Goal: Information Seeking & Learning: Check status

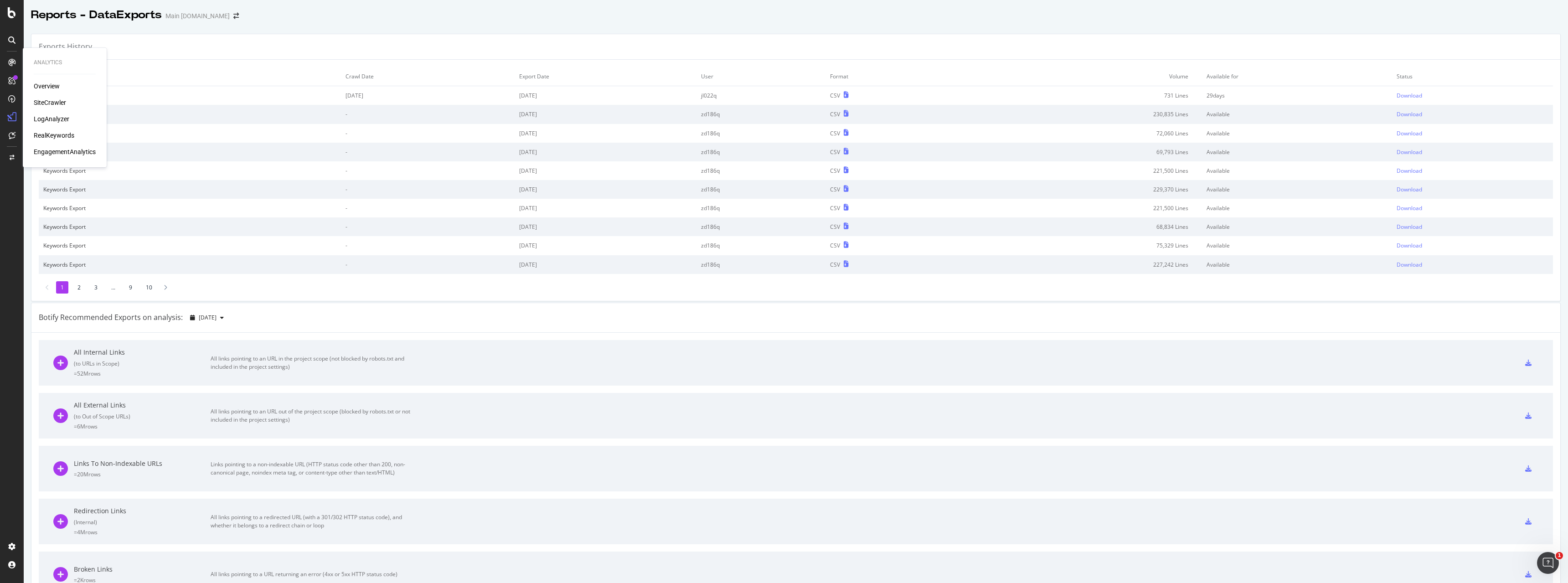
click at [45, 85] on div "Overview" at bounding box center [46, 85] width 26 height 9
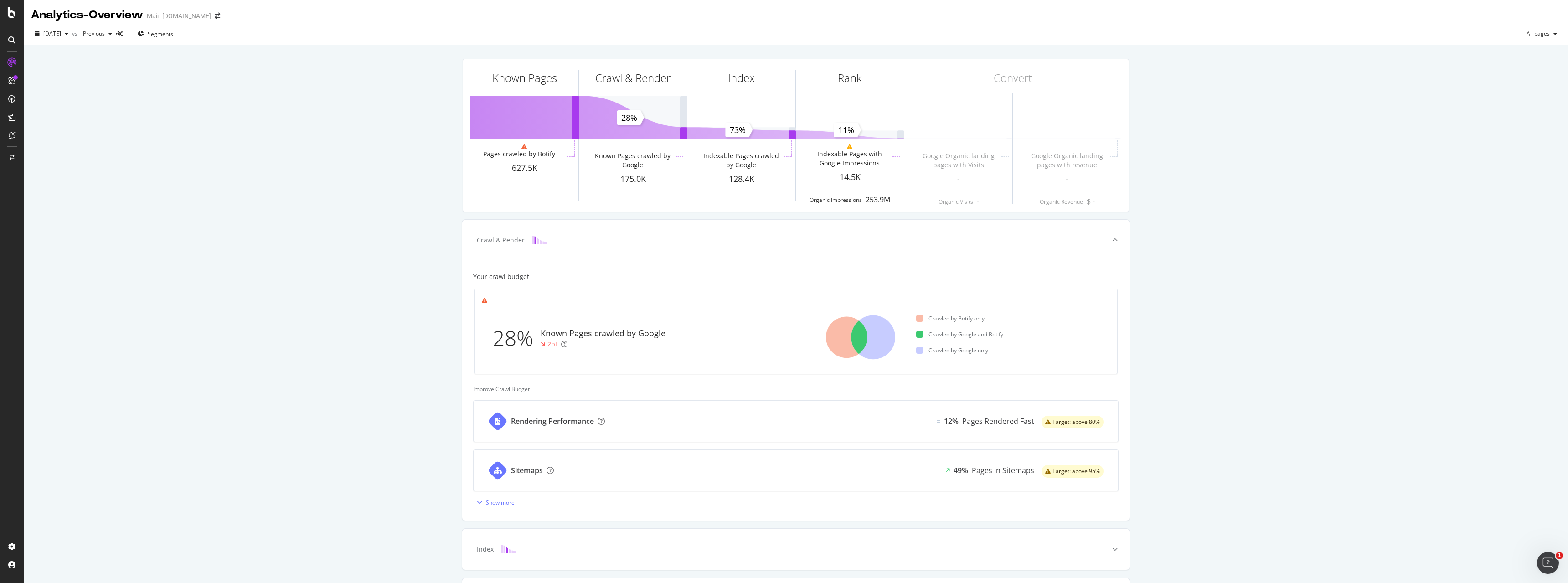
click at [258, 243] on div "Known Pages Pages crawled by Botify 627.5K Crawl & Render Known Pages crawled b…" at bounding box center [795, 352] width 1544 height 614
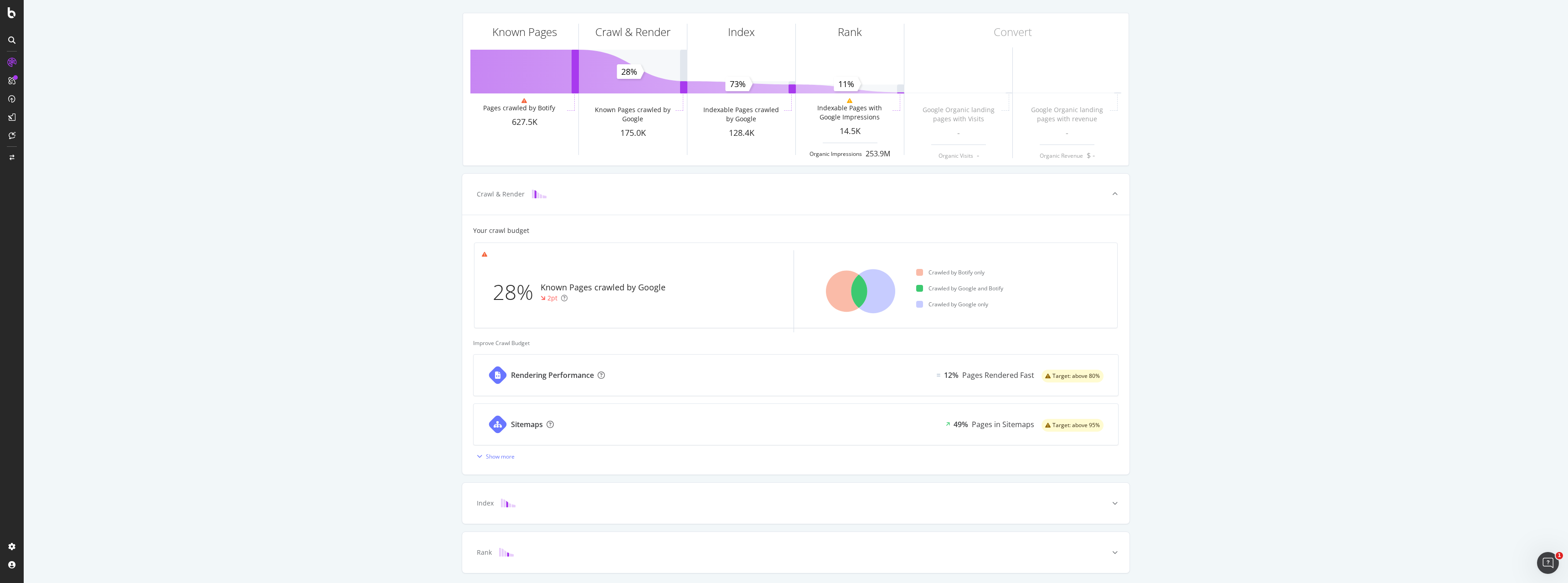
scroll to position [46, 0]
click at [860, 292] on icon at bounding box center [847, 291] width 41 height 41
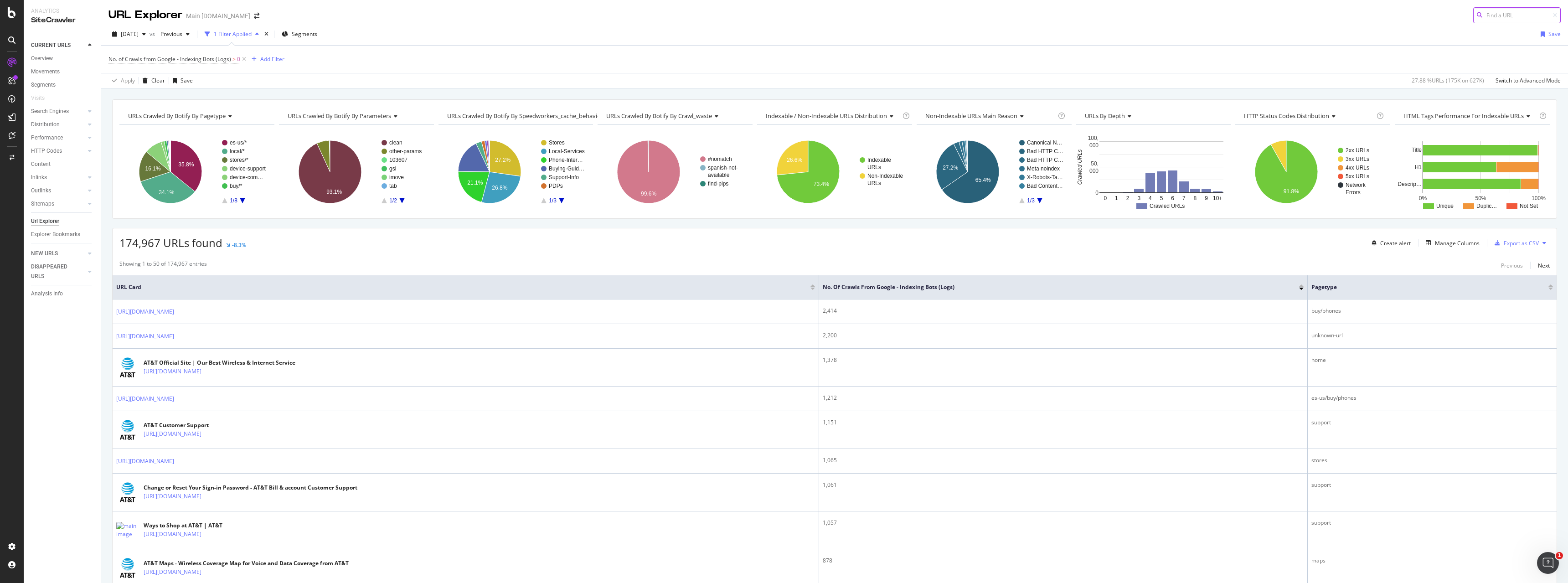
scroll to position [46, 0]
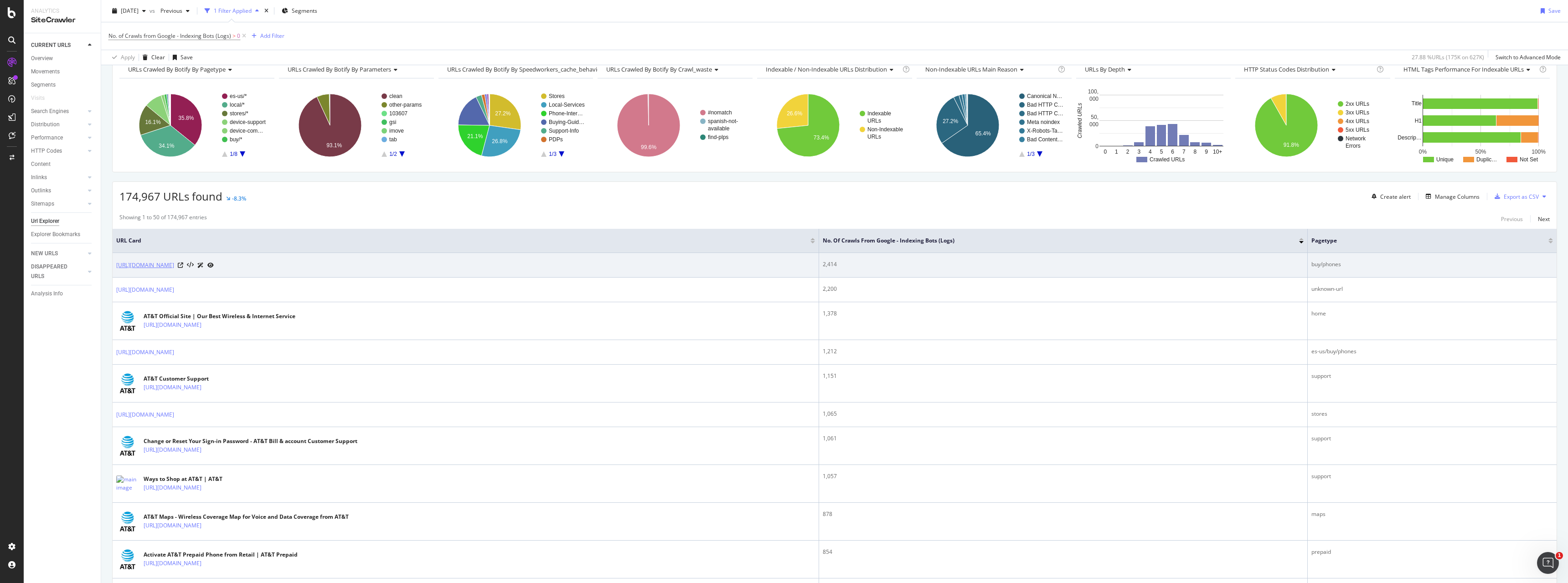
drag, startPoint x: 113, startPoint y: 267, endPoint x: 237, endPoint y: 266, distance: 124.0
click at [237, 266] on td "[URL][DOMAIN_NAME]" at bounding box center [466, 265] width 707 height 24
copy link "[URL][DOMAIN_NAME]"
click at [214, 265] on icon at bounding box center [211, 266] width 7 height 6
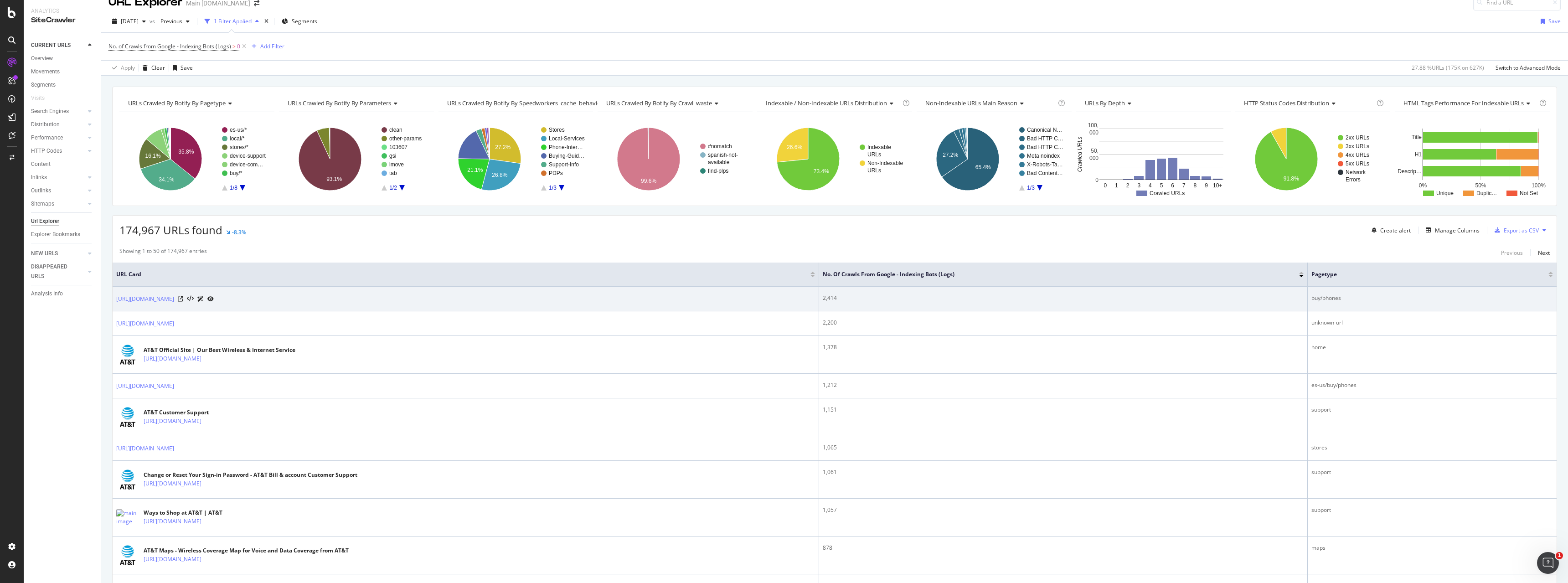
scroll to position [0, 0]
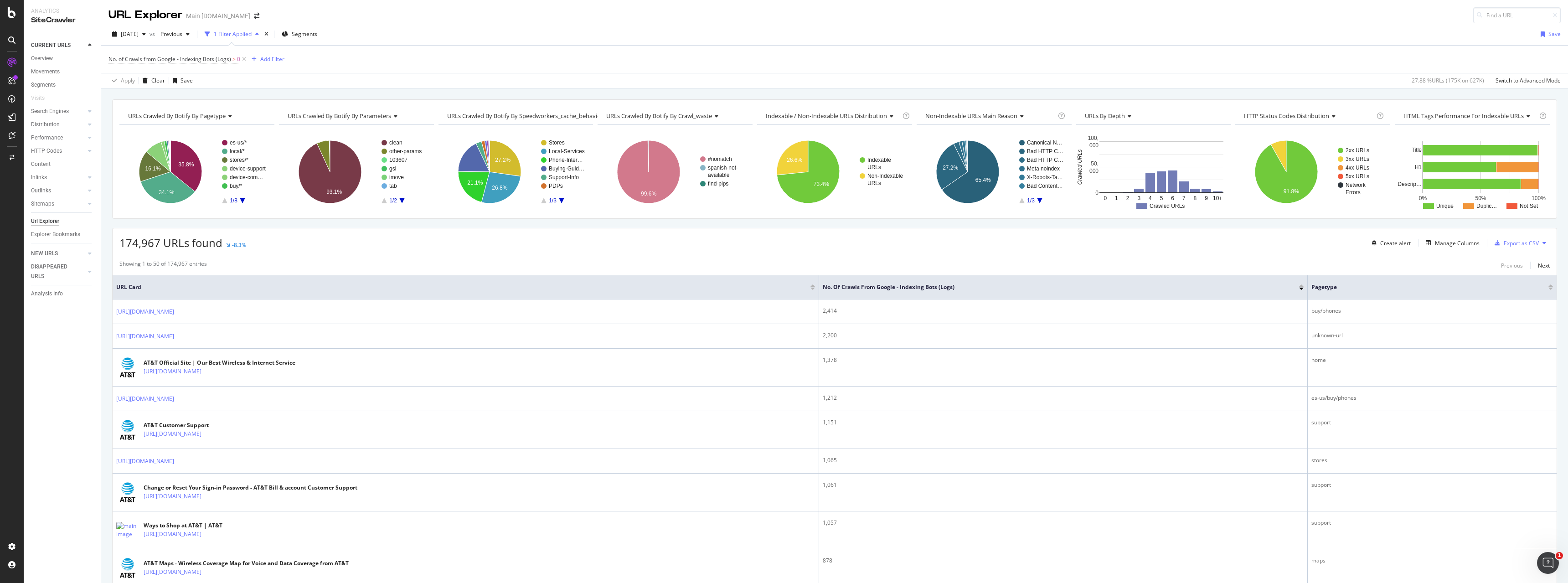
copy link "[URL][DOMAIN_NAME]"
click at [48, 116] on div "LogAnalyzer" at bounding box center [51, 119] width 35 height 9
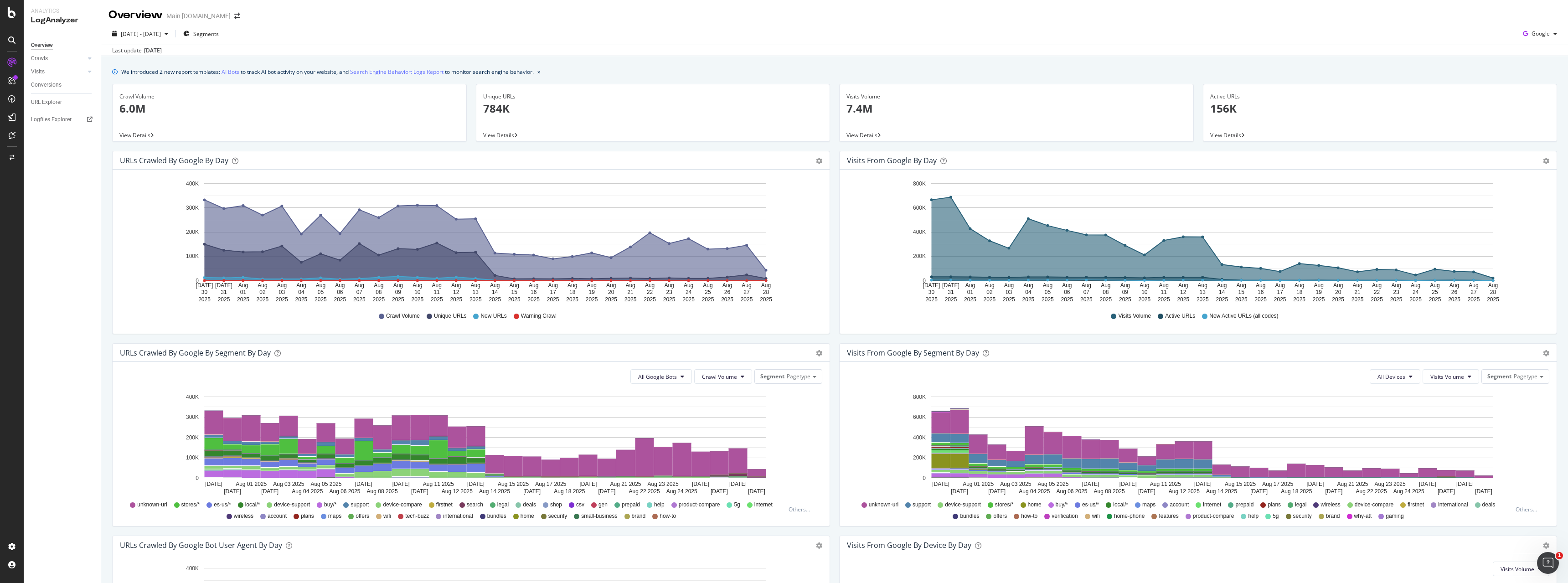
click at [1129, 289] on icon "[DATE] [DATE] [DATE] [DATE] [DATE] [DATE] [DATE] [DATE] [DATE] [DATE] [DATE] [D…" at bounding box center [1198, 240] width 702 height 126
click at [821, 166] on div "URLs Crawled by Google by day Area Table" at bounding box center [471, 161] width 717 height 19
click at [820, 161] on icon "gear" at bounding box center [819, 161] width 7 height 7
click at [58, 55] on link "Crawls" at bounding box center [58, 59] width 54 height 10
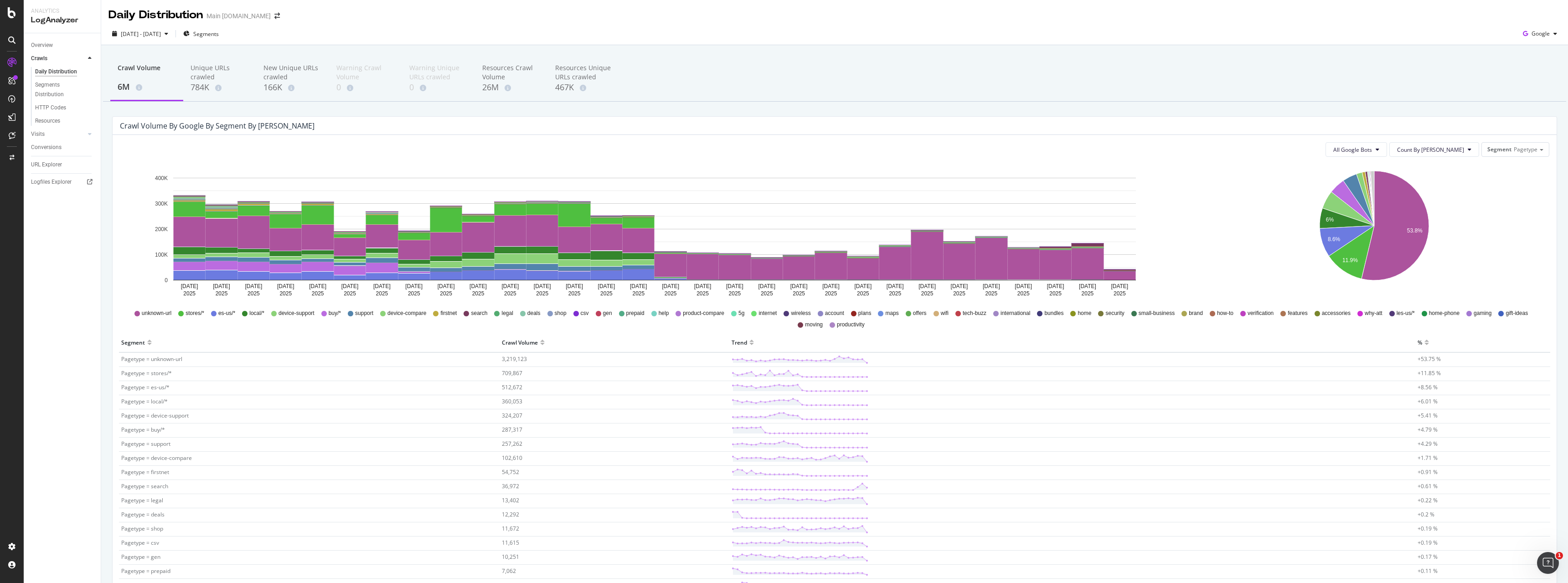
click at [111, 335] on div "Crawl Volume by google by Segment by Day All Google Bots Count By Day Segment P…" at bounding box center [834, 566] width 1454 height 900
click at [51, 137] on link "Visits" at bounding box center [58, 134] width 54 height 10
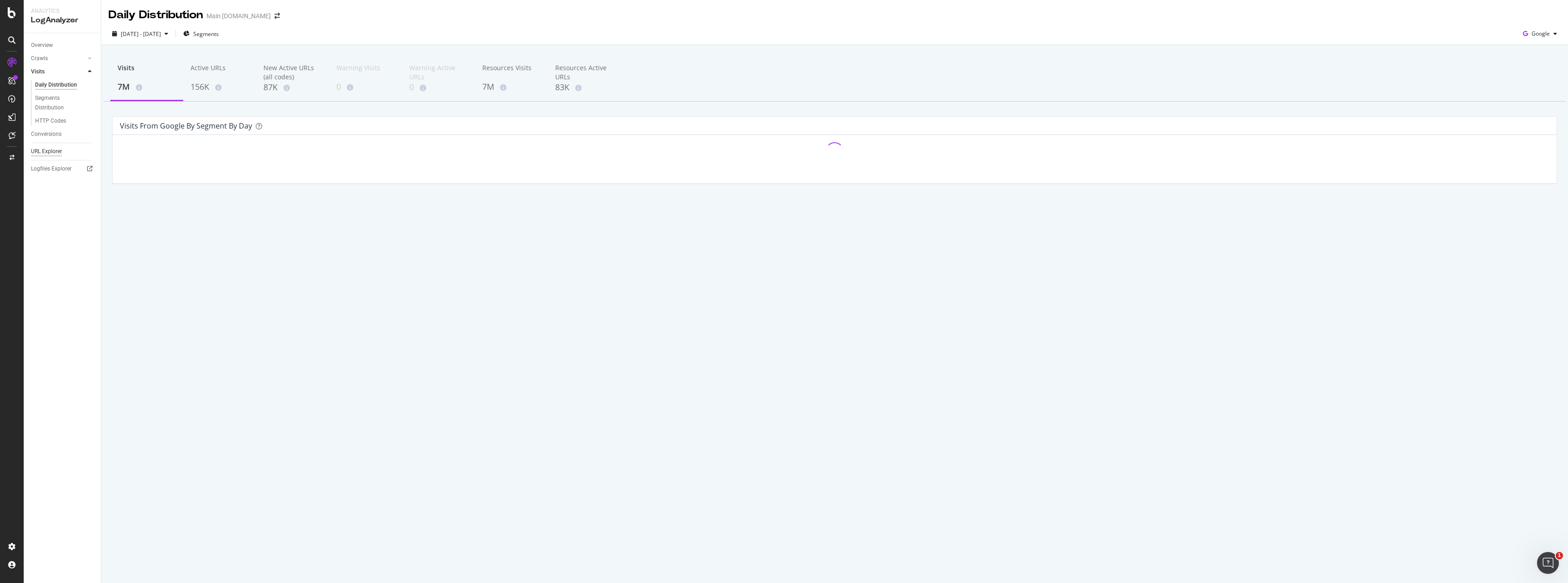
click at [44, 149] on div "URL Explorer" at bounding box center [47, 152] width 31 height 10
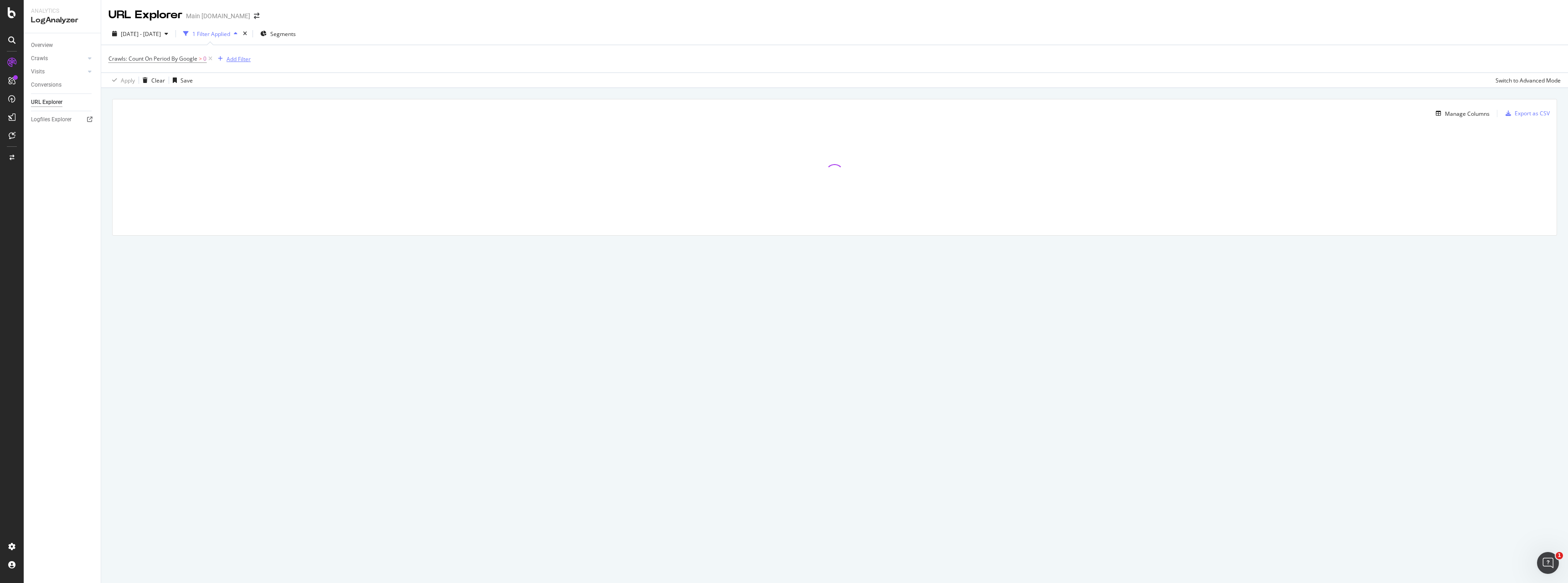
click at [242, 59] on div "Add Filter" at bounding box center [238, 59] width 24 height 8
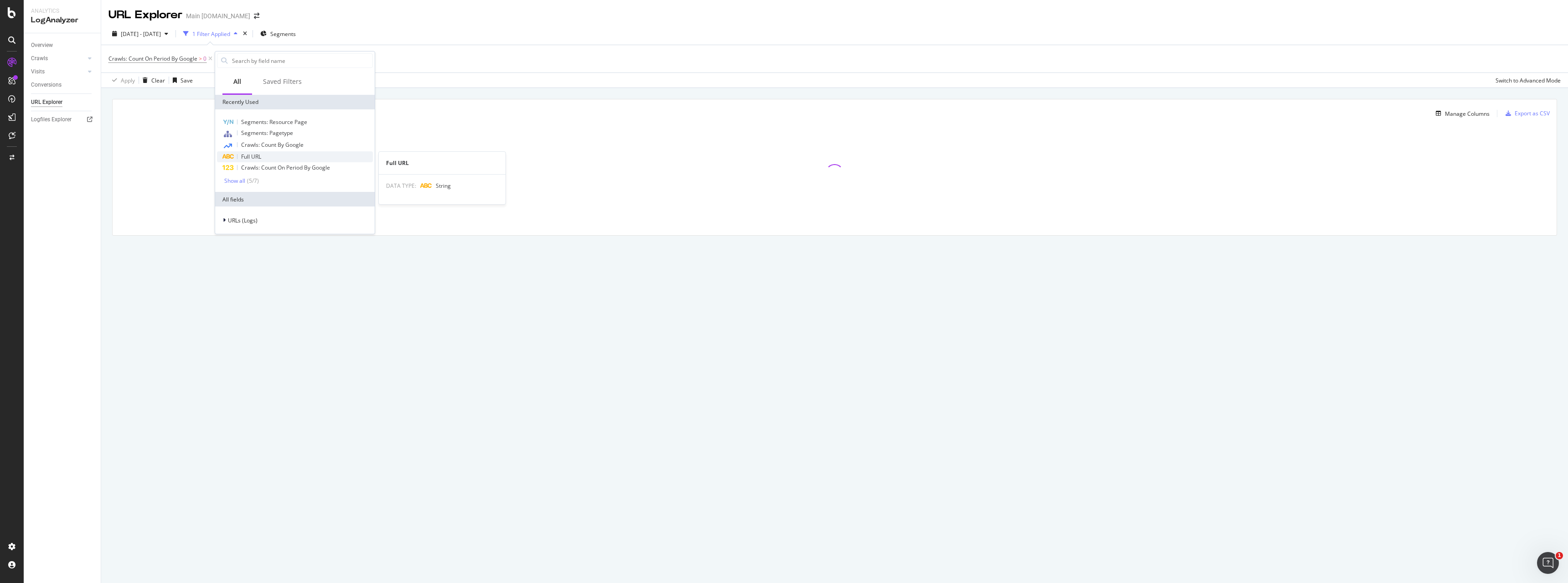
click at [254, 159] on span "Full URL" at bounding box center [251, 157] width 20 height 8
click at [256, 98] on input "text" at bounding box center [272, 98] width 99 height 15
paste input "[URL][DOMAIN_NAME]"
type input "[URL][DOMAIN_NAME]"
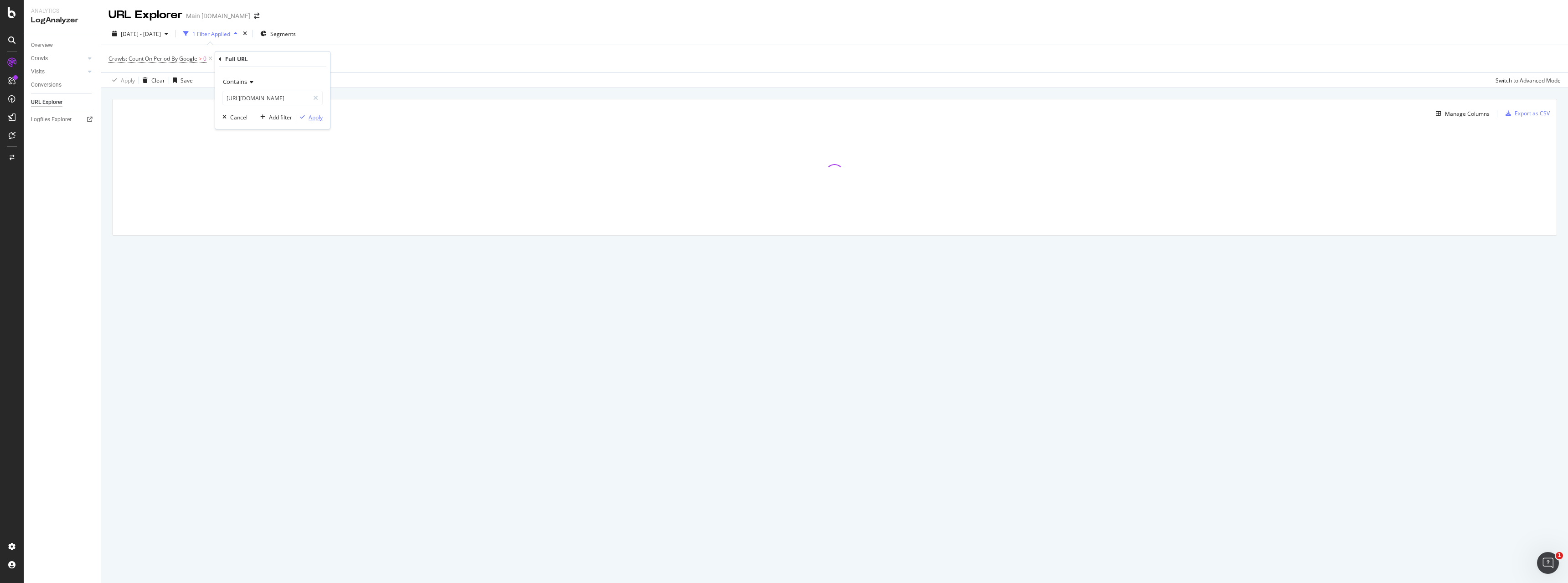
click at [309, 121] on button "Apply" at bounding box center [309, 117] width 26 height 9
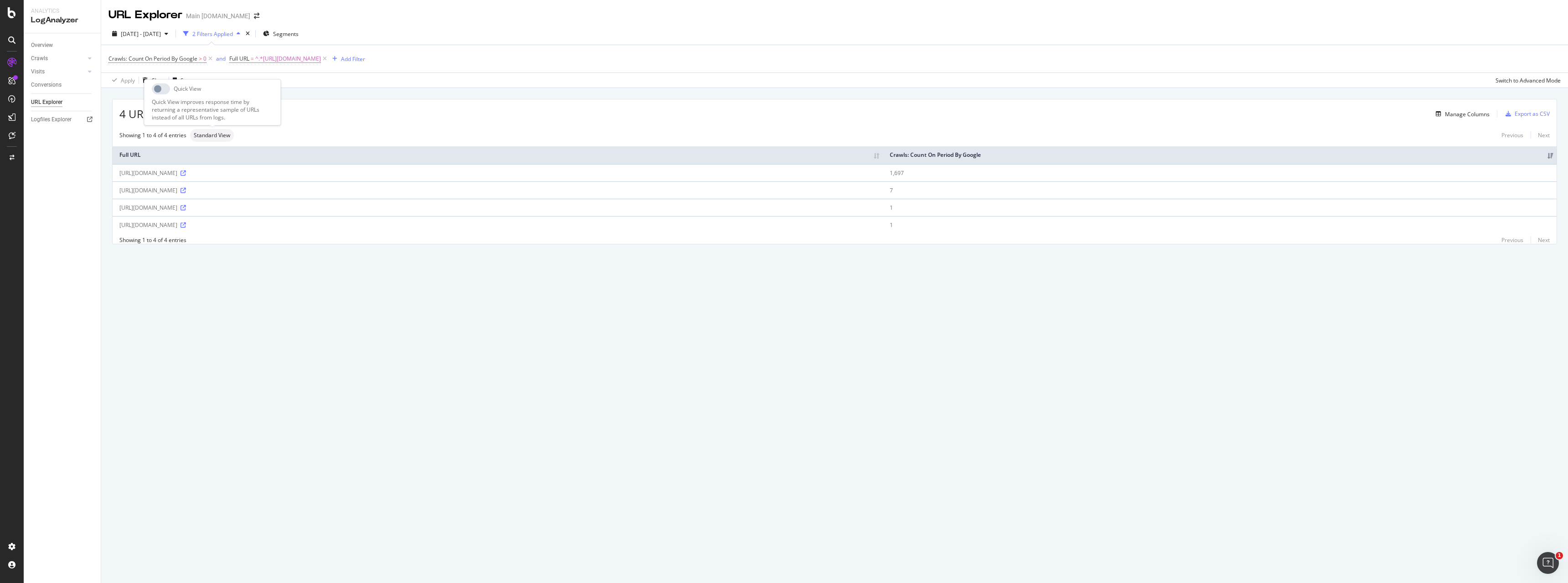
click at [209, 134] on span "Standard View" at bounding box center [212, 135] width 36 height 6
click at [161, 34] on span "[DATE] - [DATE]" at bounding box center [140, 34] width 40 height 8
click at [124, 85] on div "Last 3 Months" at bounding box center [124, 86] width 7 height 7
type input "[DATE]"
click at [218, 168] on div "Apply" at bounding box center [211, 170] width 14 height 8
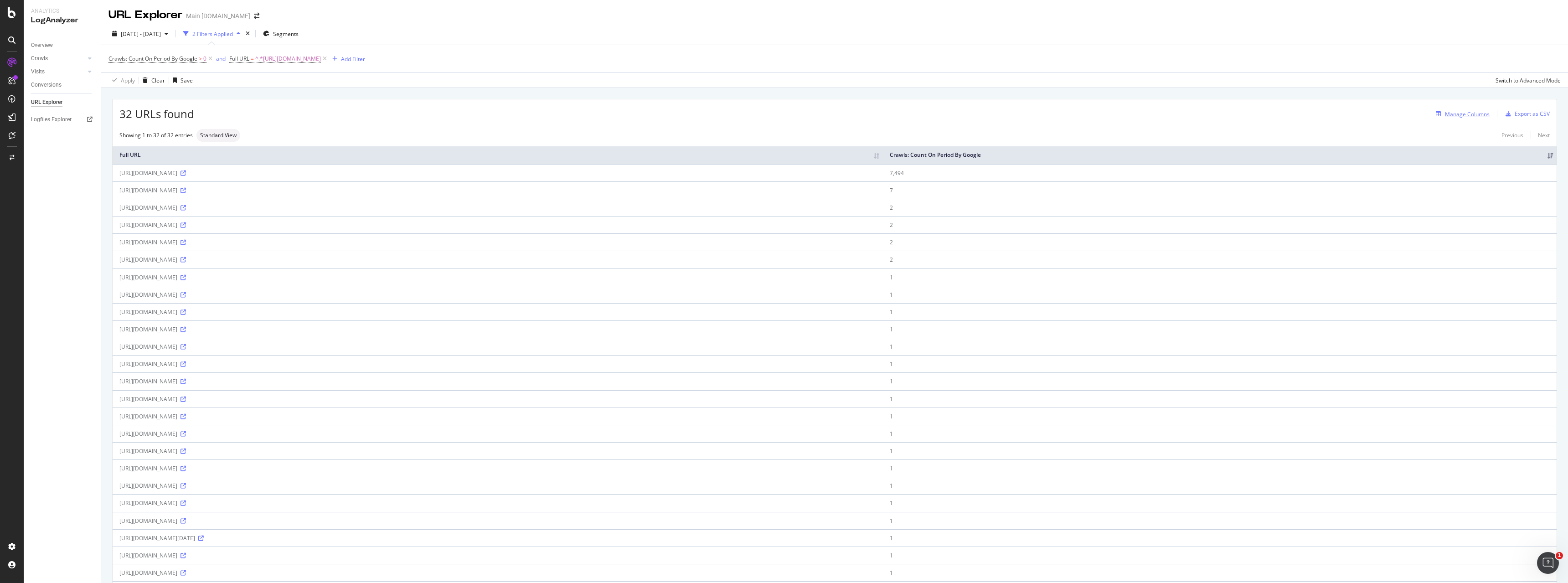
click at [1458, 115] on div "Manage Columns" at bounding box center [1468, 115] width 45 height 8
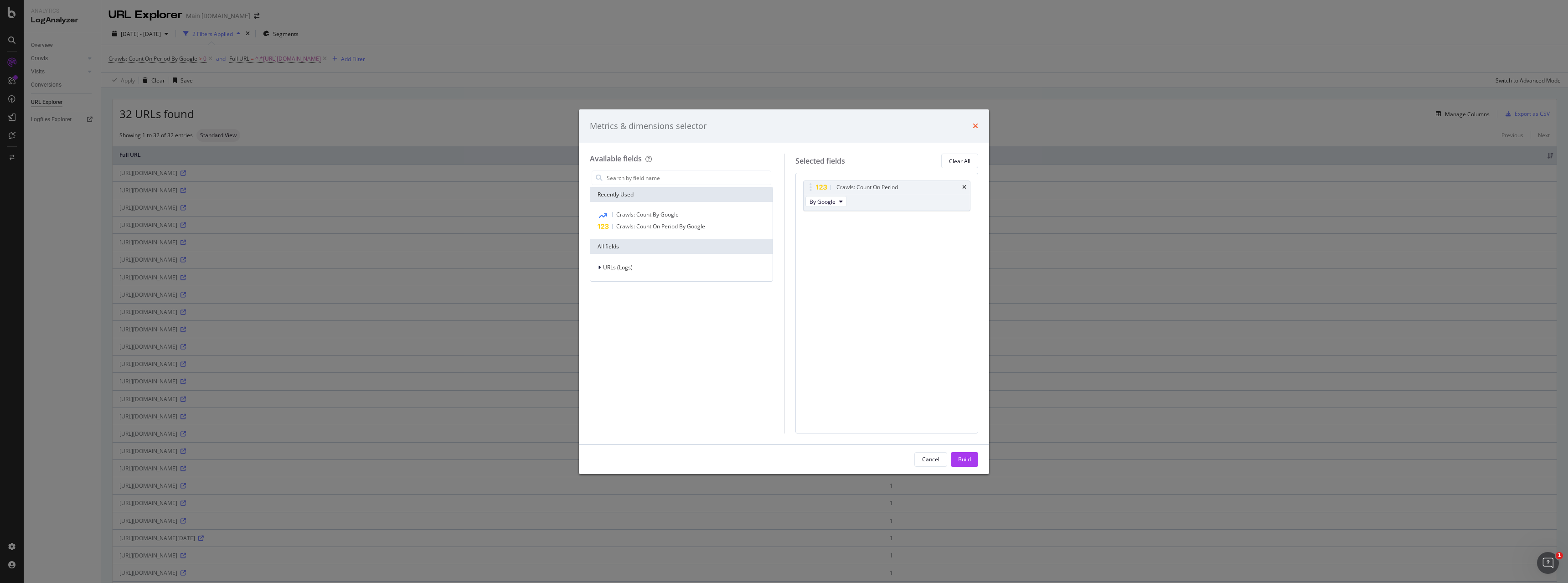
click at [978, 124] on icon "times" at bounding box center [975, 125] width 6 height 7
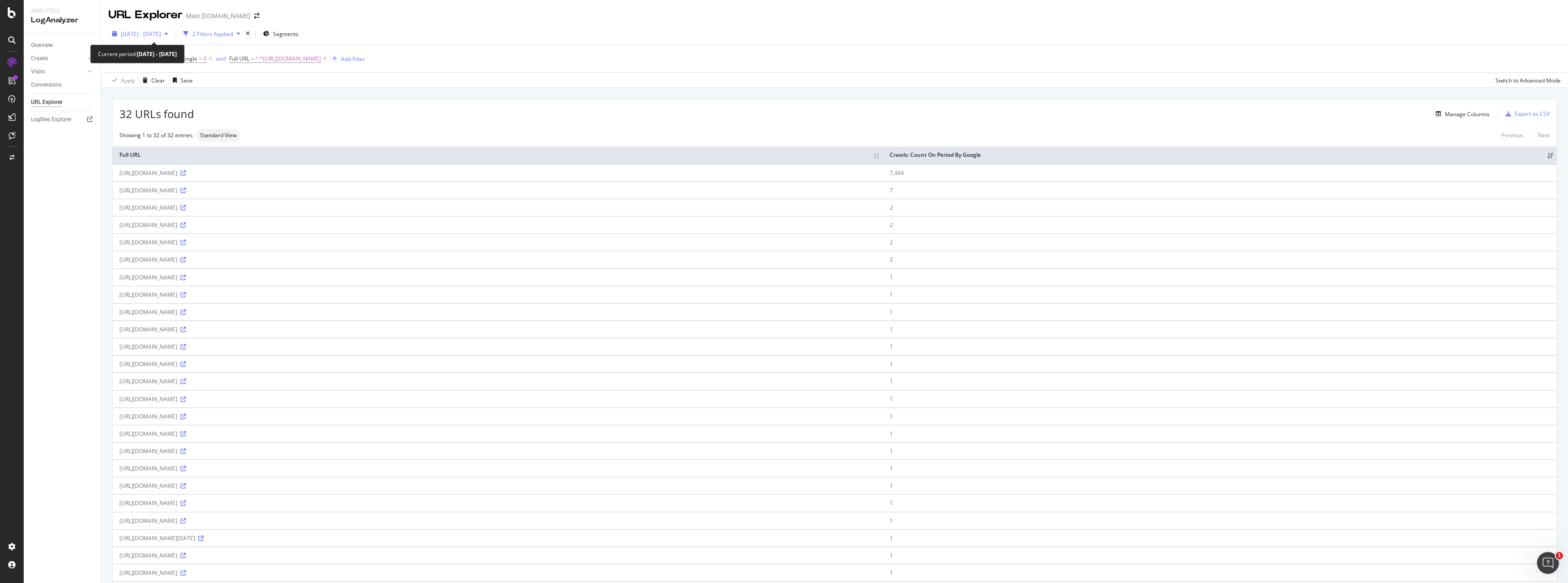
click at [161, 37] on span "[DATE] - [DATE]" at bounding box center [140, 34] width 40 height 8
click at [125, 76] on div "Last 28 Days" at bounding box center [124, 74] width 7 height 7
type input "[DATE]"
click at [218, 166] on div "Apply" at bounding box center [211, 170] width 14 height 8
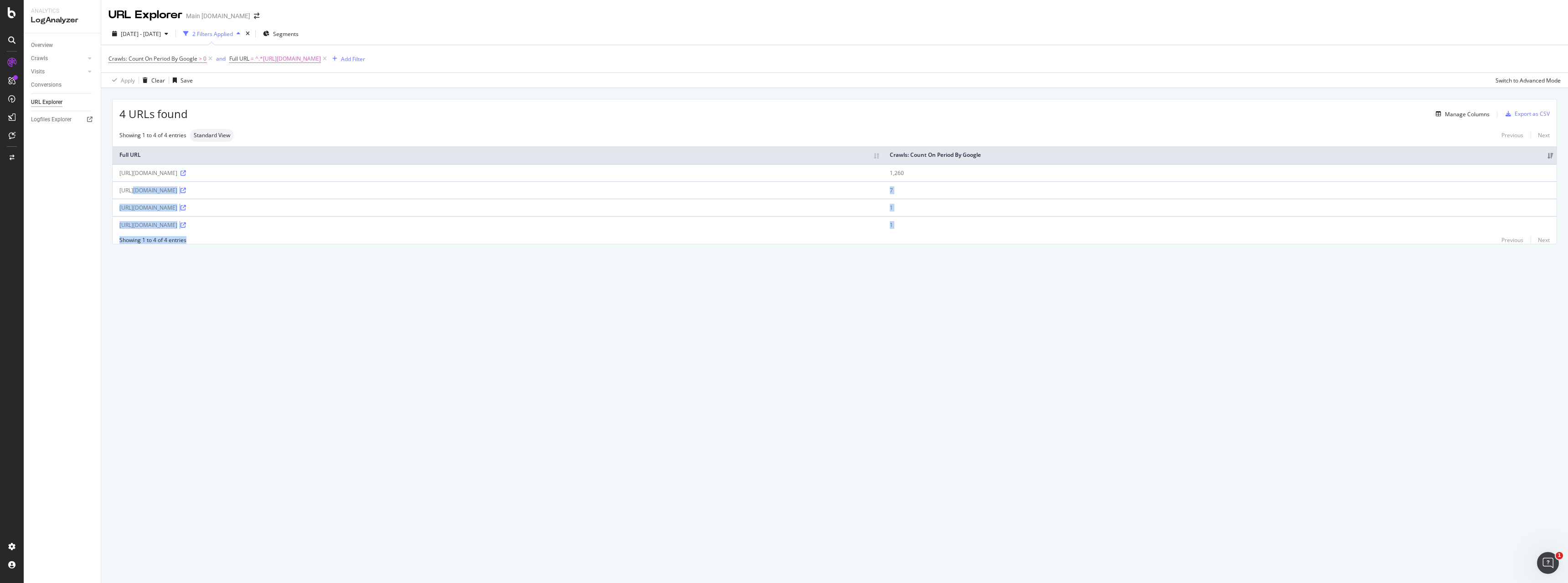
drag, startPoint x: 196, startPoint y: 240, endPoint x: 108, endPoint y: 190, distance: 101.2
click at [108, 190] on div "4 URLs found Manage Columns Export as CSV Showing 1 to 4 of 4 entries Standard …" at bounding box center [834, 182] width 1467 height 188
copy div "[URL][DOMAIN_NAME] 7 [URL][DOMAIN_NAME] 1 [URL][DOMAIN_NAME] 1 Showing 1 to 4 o…"
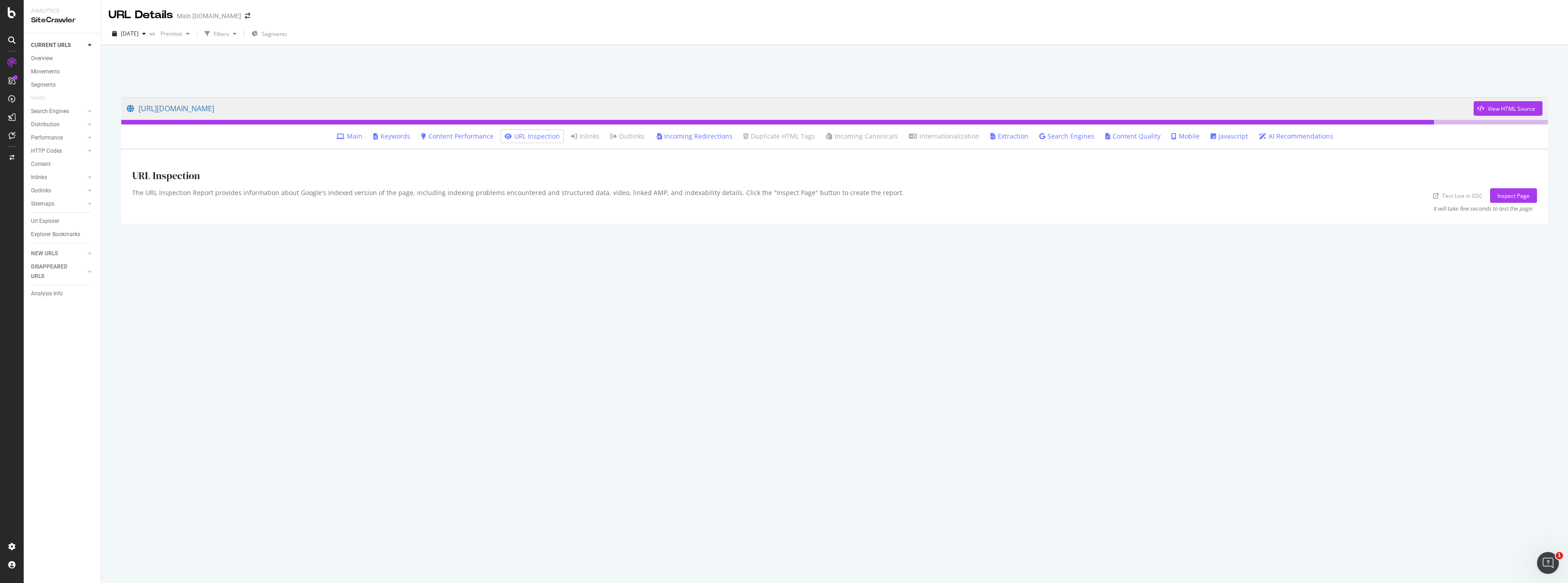
click at [685, 140] on link "Incoming Redirections" at bounding box center [693, 136] width 77 height 9
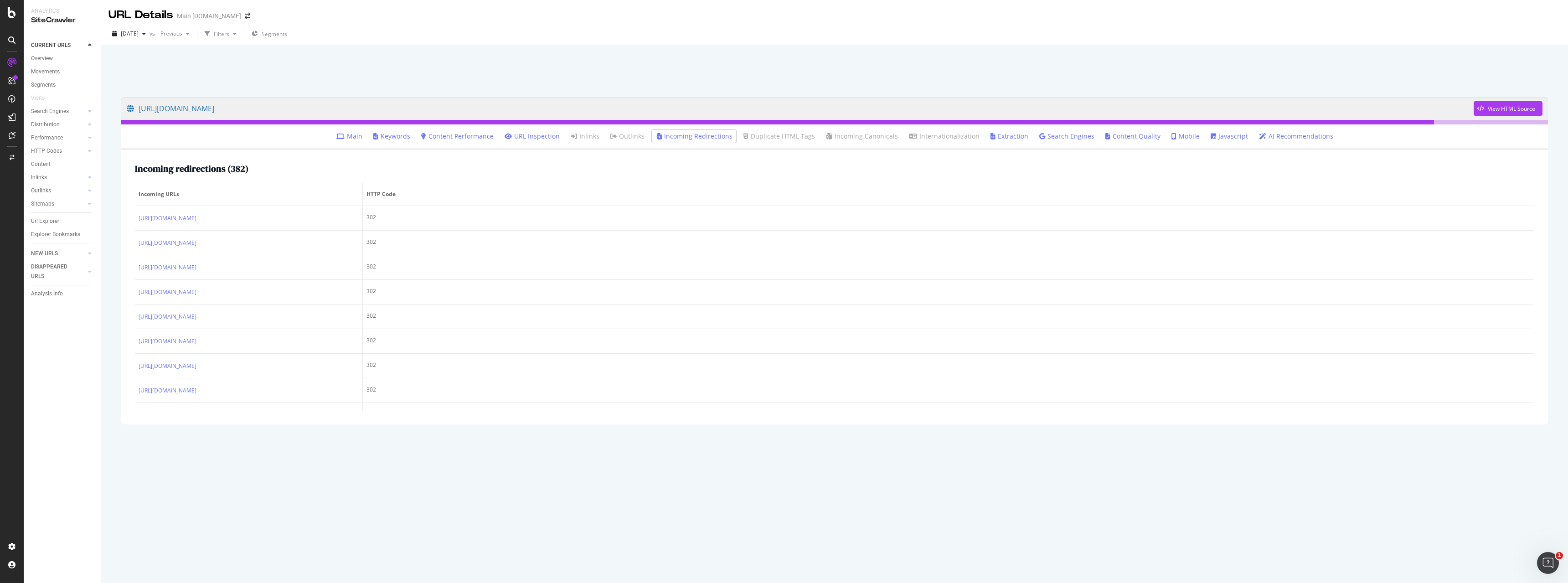
click at [357, 138] on link "Main" at bounding box center [350, 136] width 26 height 9
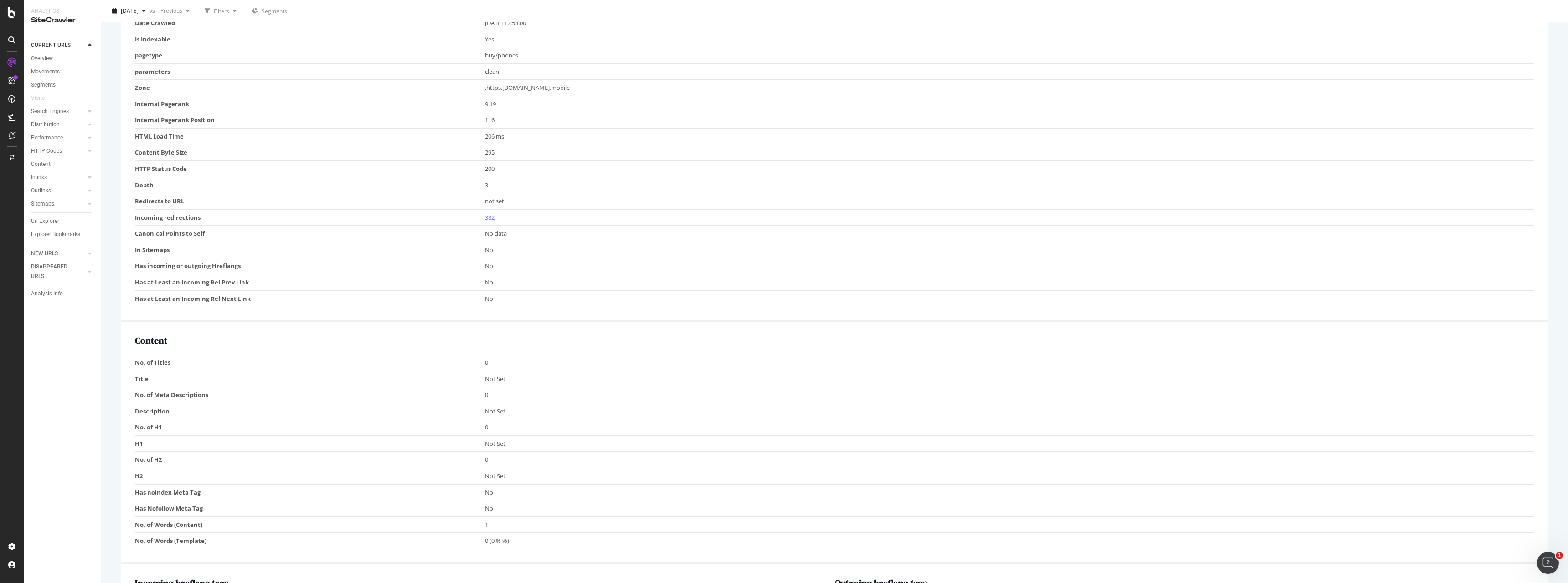
scroll to position [42, 0]
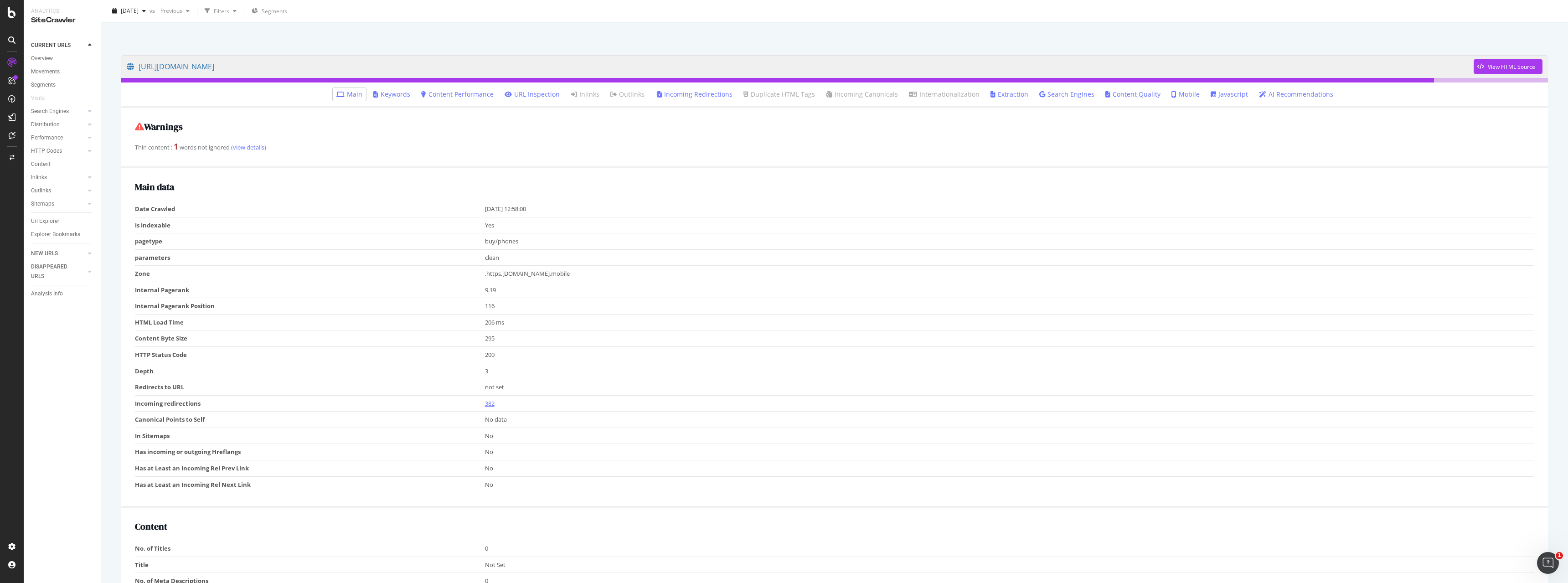
click at [491, 404] on link "382" at bounding box center [490, 404] width 10 height 8
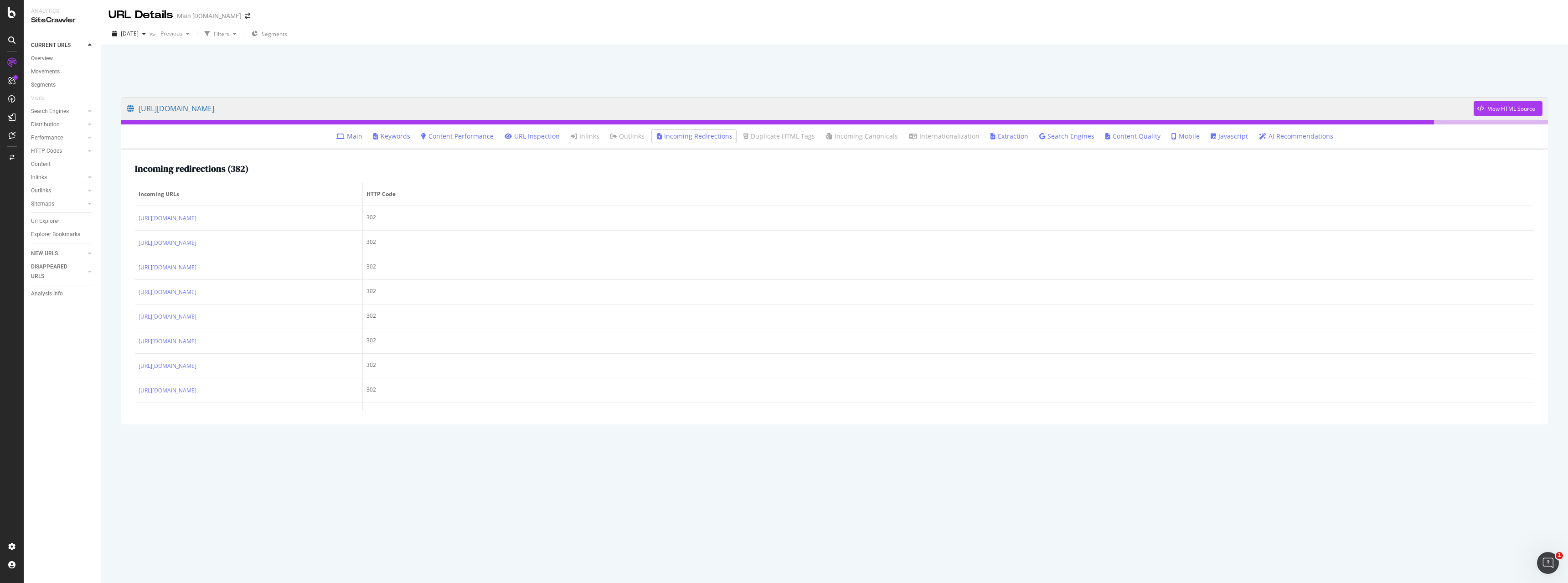
click at [1075, 134] on link "Search Engines" at bounding box center [1067, 136] width 55 height 9
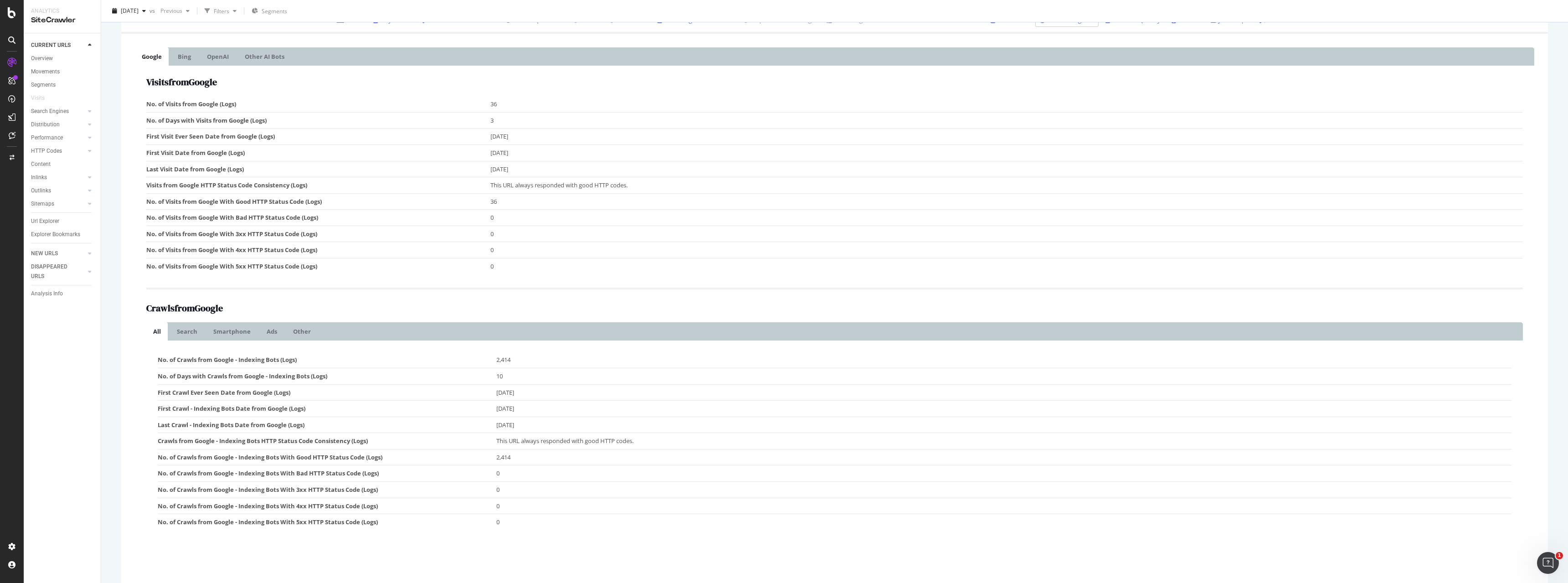
scroll to position [127, 0]
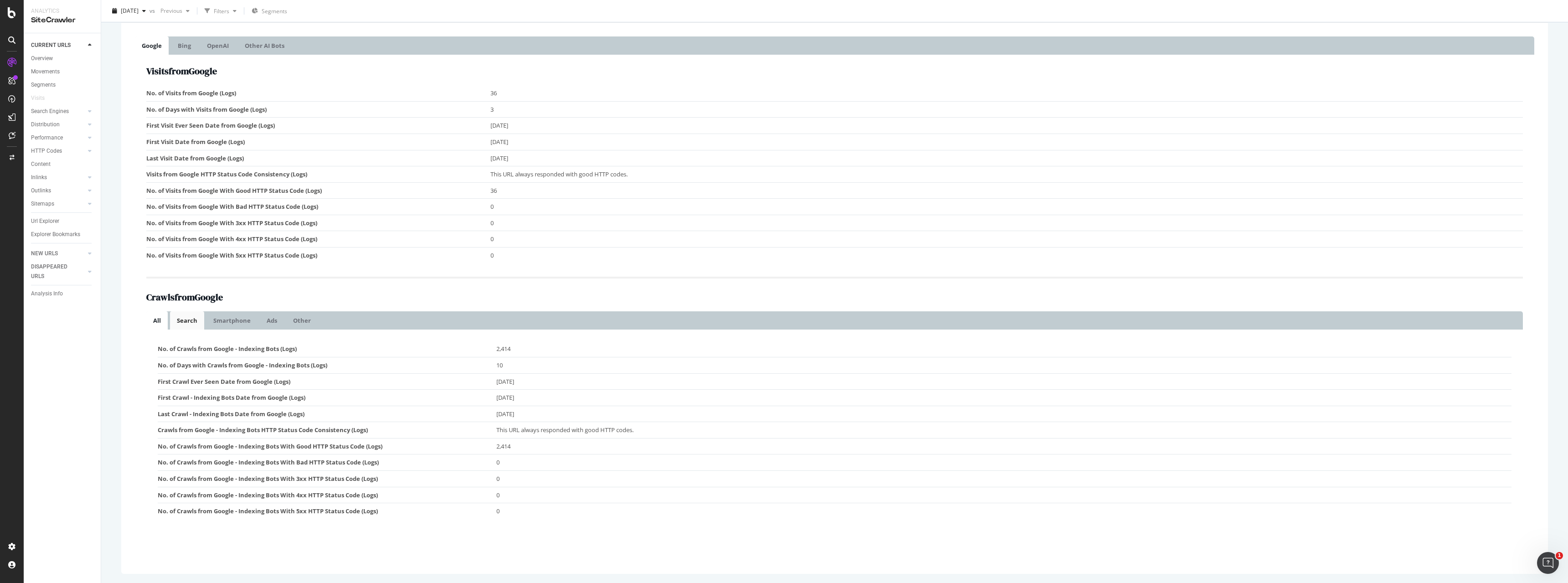
click at [191, 319] on link "Search" at bounding box center [187, 320] width 34 height 19
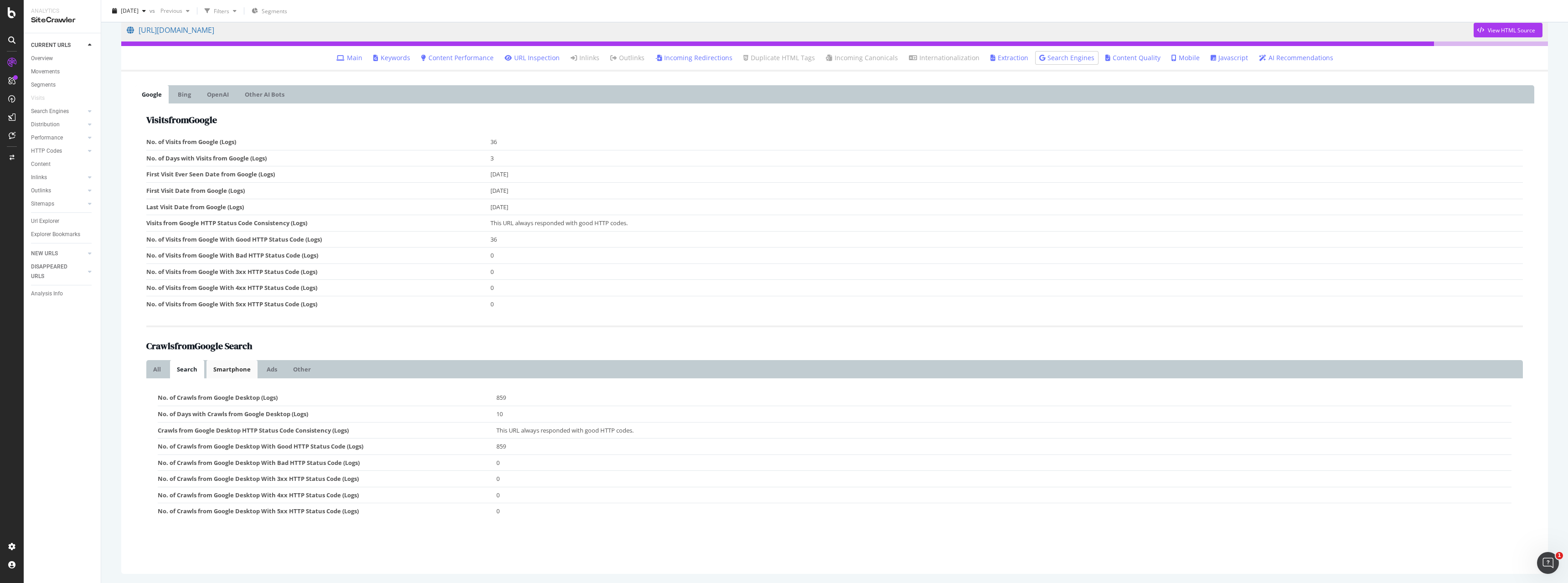
click at [243, 371] on link "Smartphone" at bounding box center [232, 369] width 51 height 19
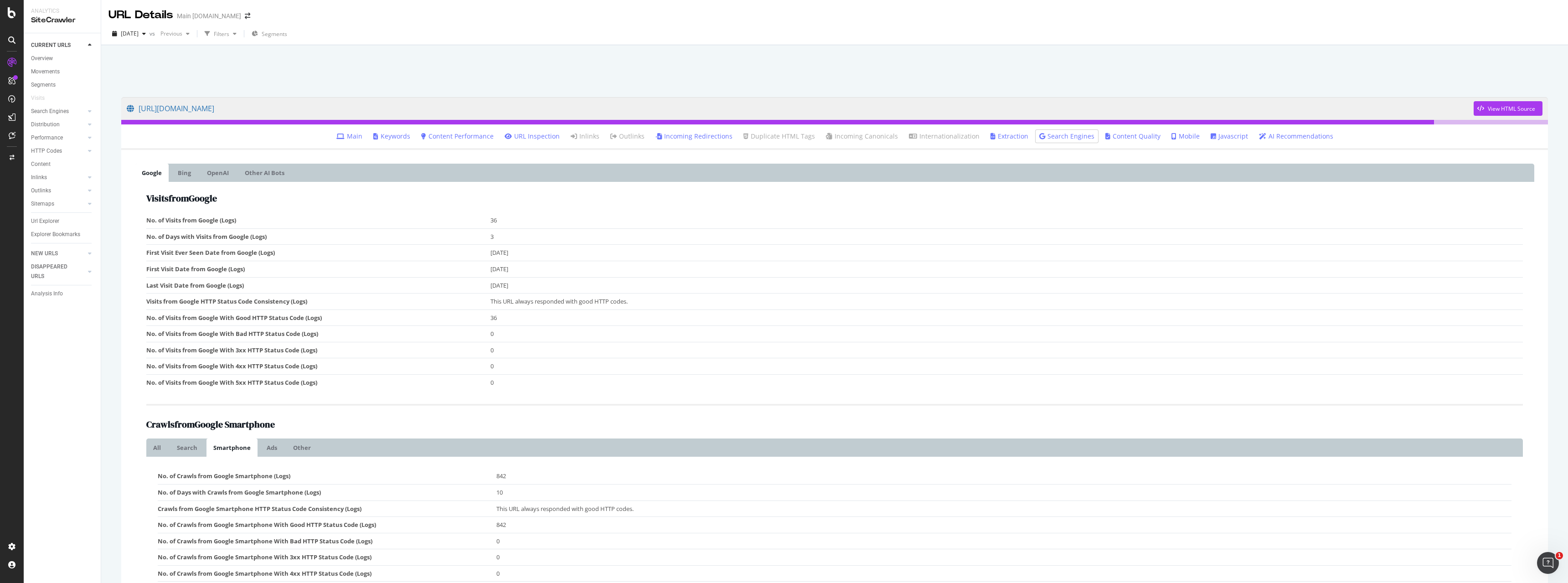
click at [12, 37] on icon at bounding box center [11, 39] width 7 height 7
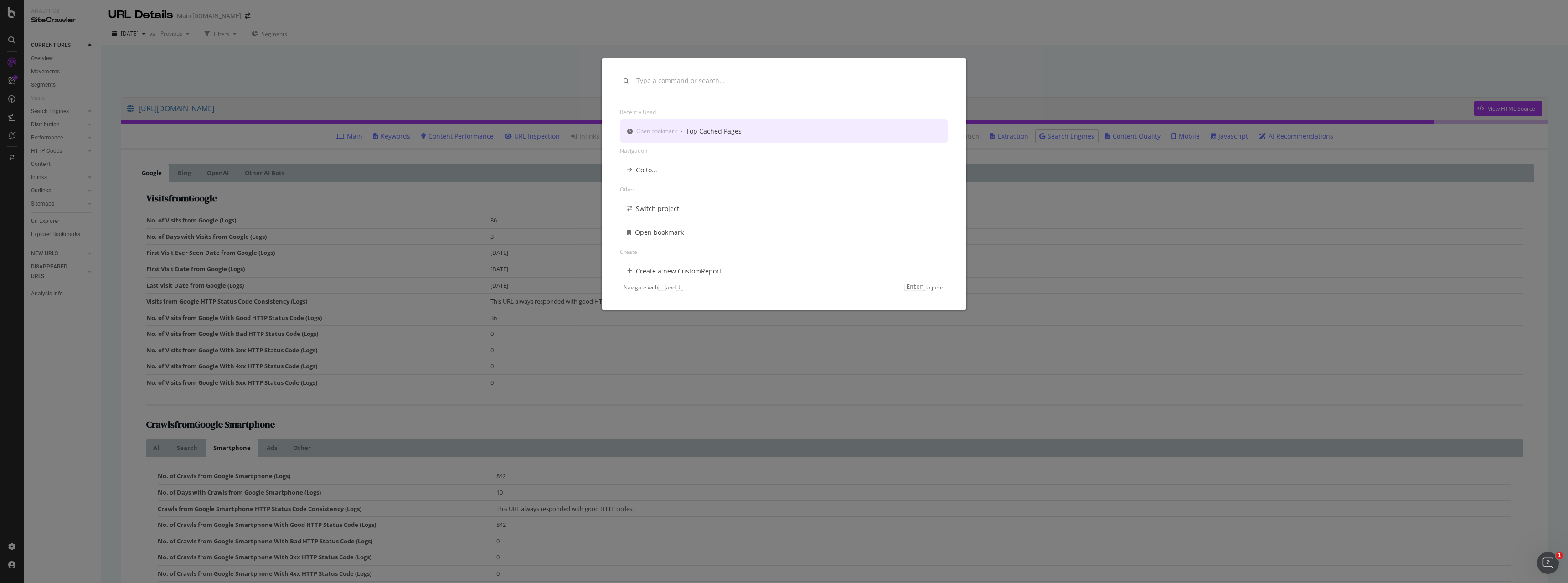
click at [677, 80] on input "modal" at bounding box center [790, 81] width 309 height 8
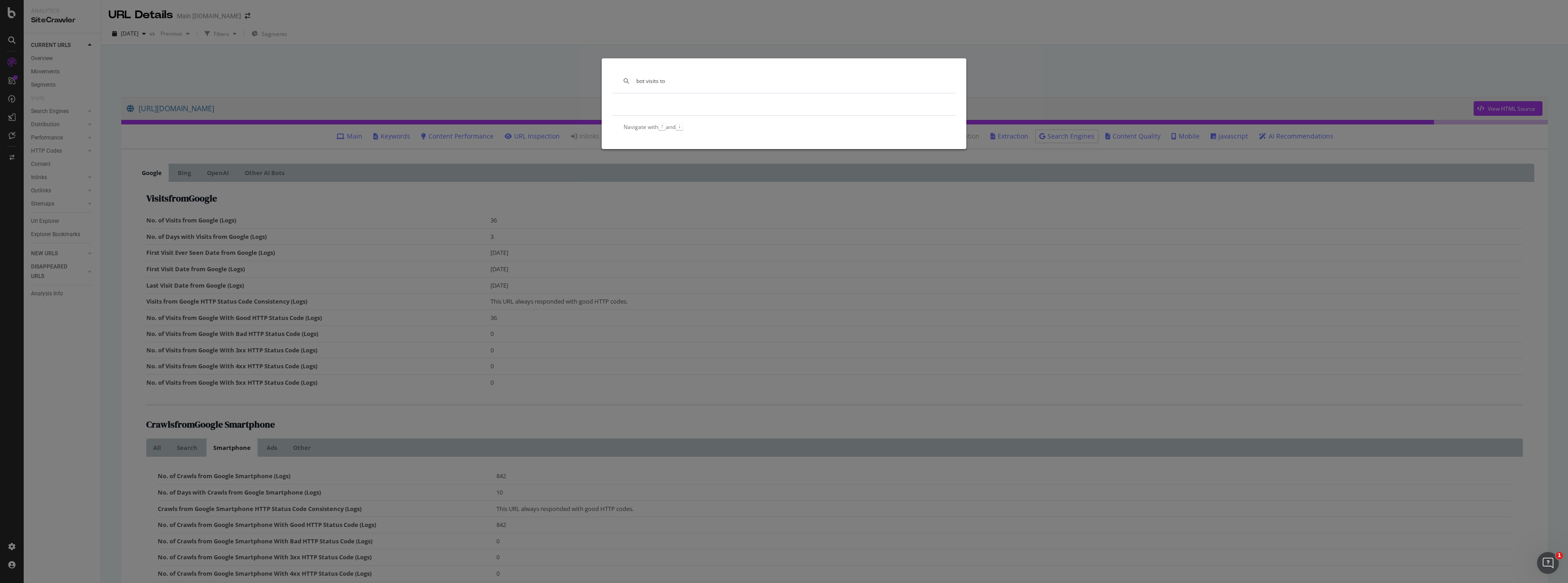
type input "bot visits to https://www.att.com/buy/phones/queue-lander"
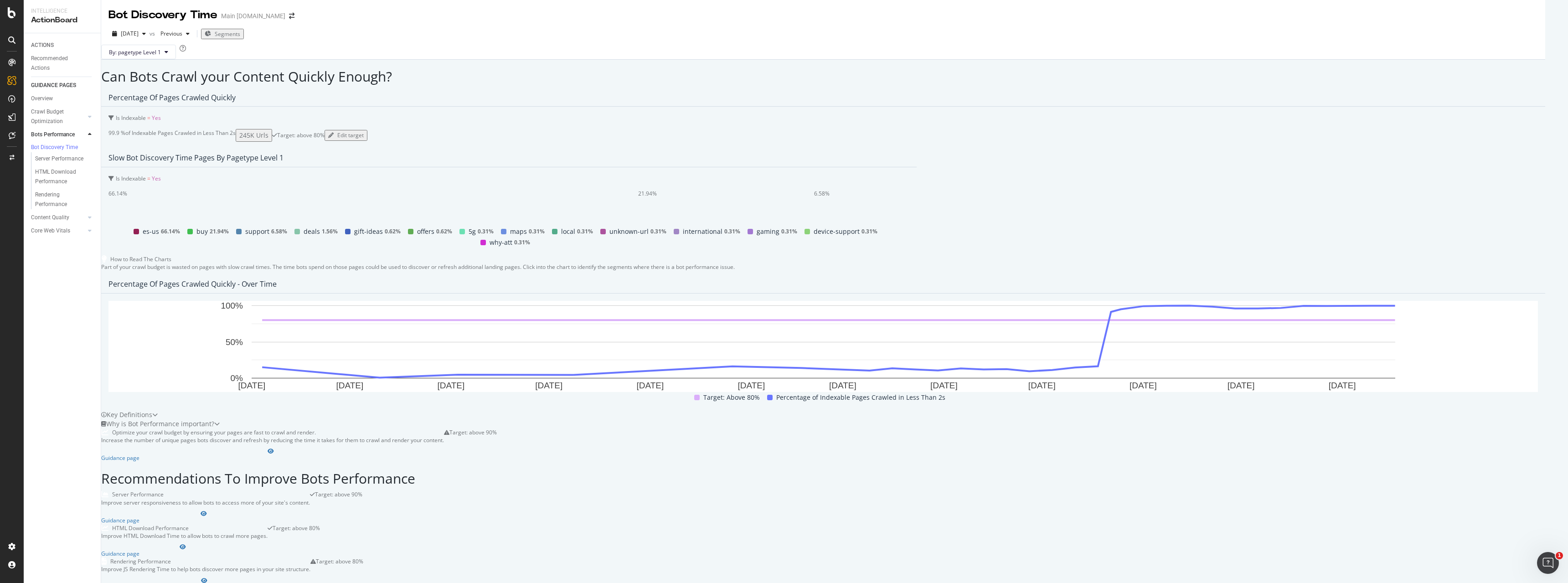
scroll to position [237, 0]
